Goal: Navigation & Orientation: Understand site structure

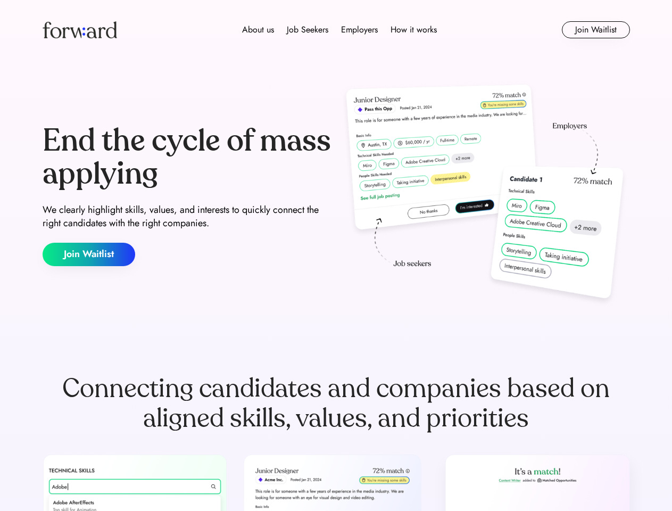
click at [336, 256] on div "End the cycle of mass applying We clearly highlight skills, values, and interes…" at bounding box center [337, 195] width 588 height 229
click at [336, 30] on div "About us Job Seekers Employers How it works" at bounding box center [339, 29] width 419 height 13
click at [80, 30] on img at bounding box center [80, 29] width 75 height 17
click at [340, 30] on div "About us Job Seekers Employers How it works" at bounding box center [339, 29] width 419 height 13
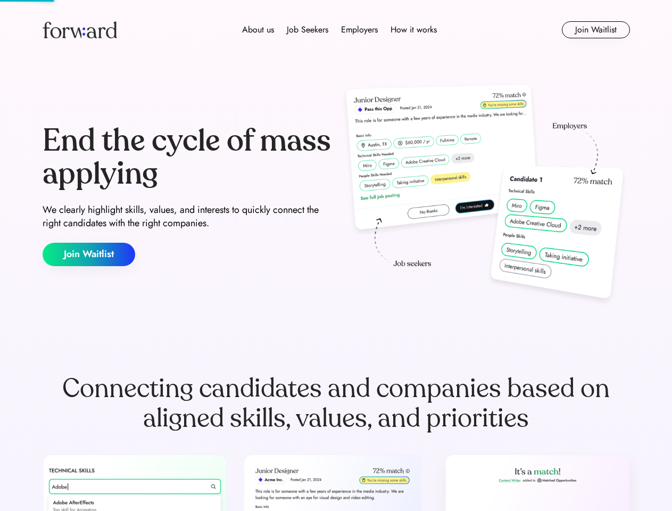
click at [258, 30] on div "About us" at bounding box center [258, 29] width 32 height 13
click at [308, 30] on div "Job Seekers" at bounding box center [308, 29] width 42 height 13
click at [359, 30] on div "Employers" at bounding box center [359, 29] width 37 height 13
click at [413, 30] on div "How it works" at bounding box center [414, 29] width 46 height 13
